Goal: Information Seeking & Learning: Check status

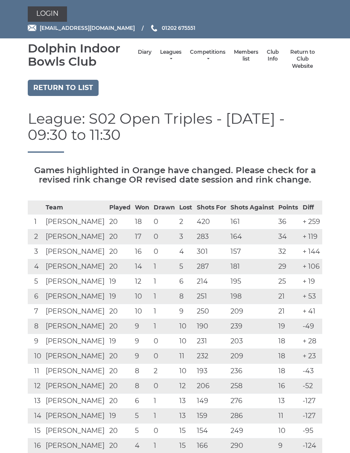
scroll to position [4905, 0]
click at [63, 94] on link "Return to list" at bounding box center [63, 88] width 71 height 16
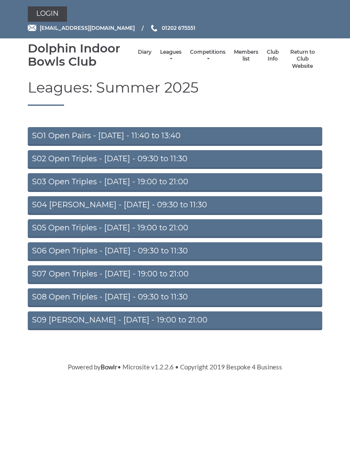
click at [167, 52] on li "Leagues Club leagues - Winter 2025/2026 Club leagues - Summer 2025 Club leagues…" at bounding box center [171, 59] width 30 height 30
click at [163, 53] on link "Leagues" at bounding box center [170, 56] width 21 height 14
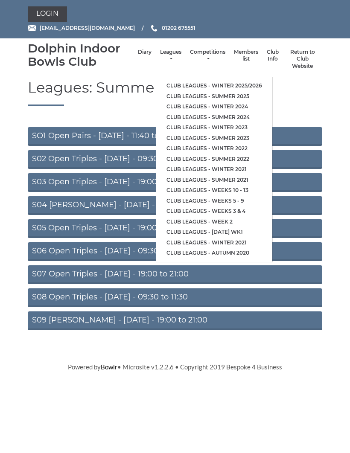
click at [251, 81] on link "Club leagues - Winter 2025/2026" at bounding box center [214, 86] width 116 height 11
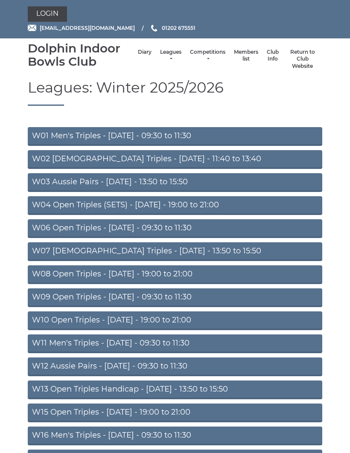
click at [151, 160] on link "W02 Ladies Triples - Monday - 11:40 to 13:40" at bounding box center [175, 159] width 294 height 19
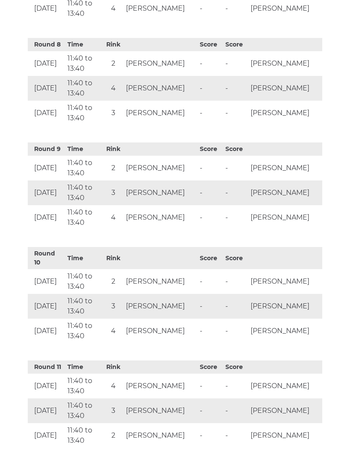
scroll to position [1124, 0]
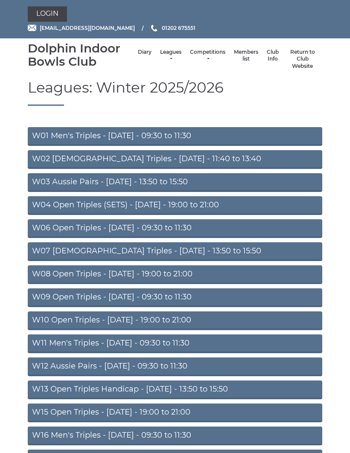
click at [185, 230] on link "W06 Open Triples - Tuesday - 09:30 to 11:30" at bounding box center [175, 228] width 294 height 19
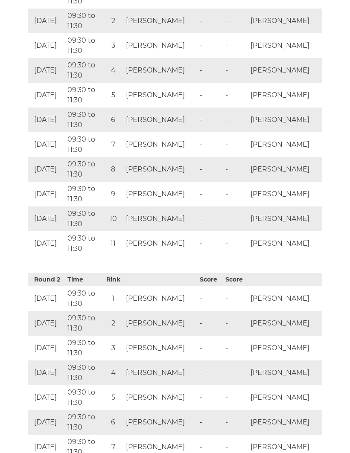
scroll to position [670, 0]
